Goal: Use online tool/utility: Utilize a website feature to perform a specific function

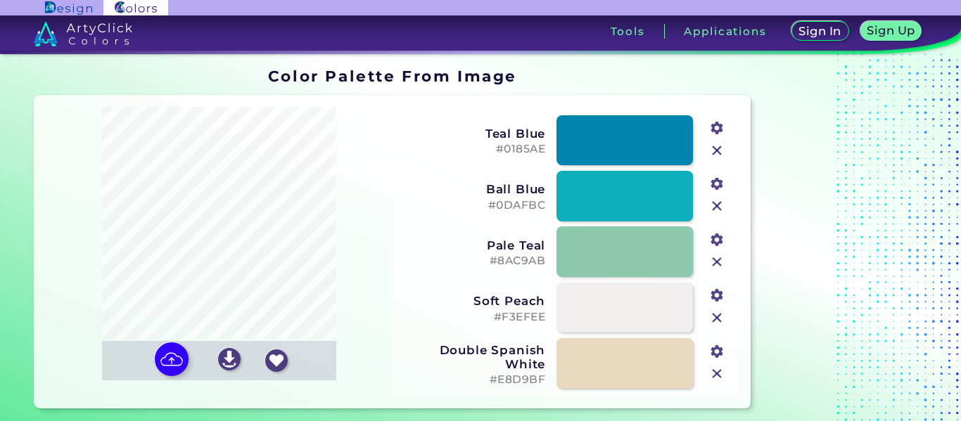
type input "#5d99bd"
type input "#5d88a5"
type input "#112446"
type input "#9bbbd2"
type input "#bdd6e7"
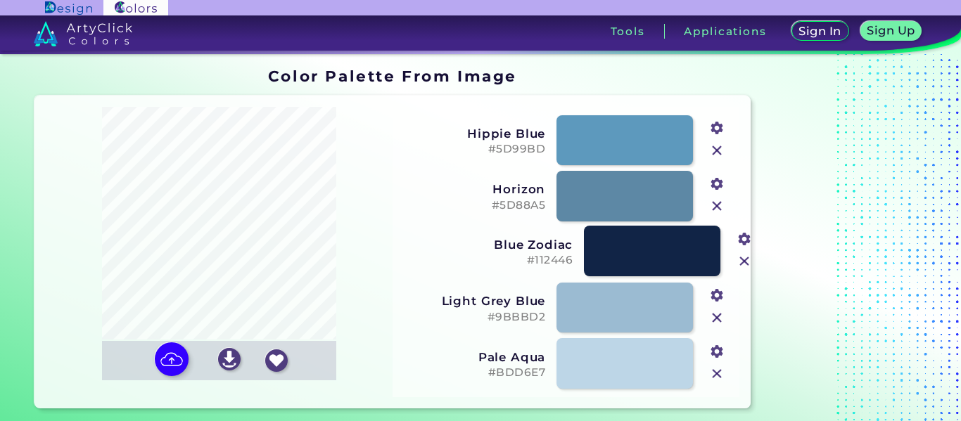
drag, startPoint x: 509, startPoint y: 259, endPoint x: 537, endPoint y: 258, distance: 27.4
click at [537, 258] on h5 "#112446" at bounding box center [501, 260] width 144 height 13
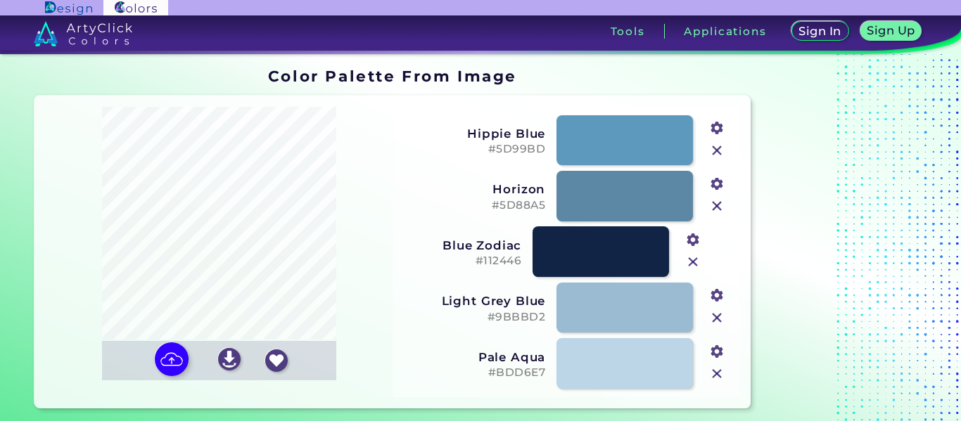
drag, startPoint x: 547, startPoint y: 260, endPoint x: 464, endPoint y: 248, distance: 83.9
click at [523, 260] on div "Blue Zodiac #112446 #112446" at bounding box center [542, 252] width 336 height 56
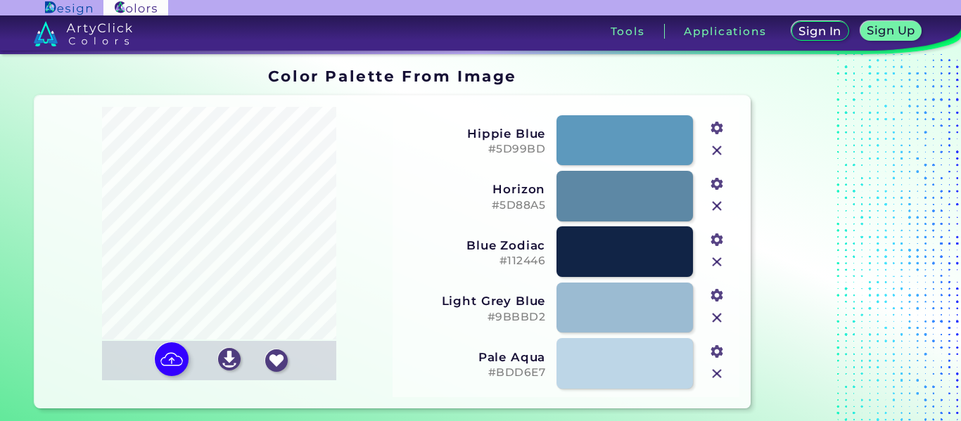
click at [0, 0] on input "file" at bounding box center [0, 0] width 0 height 0
click at [594, 263] on link at bounding box center [624, 252] width 137 height 51
